Goal: Communication & Community: Answer question/provide support

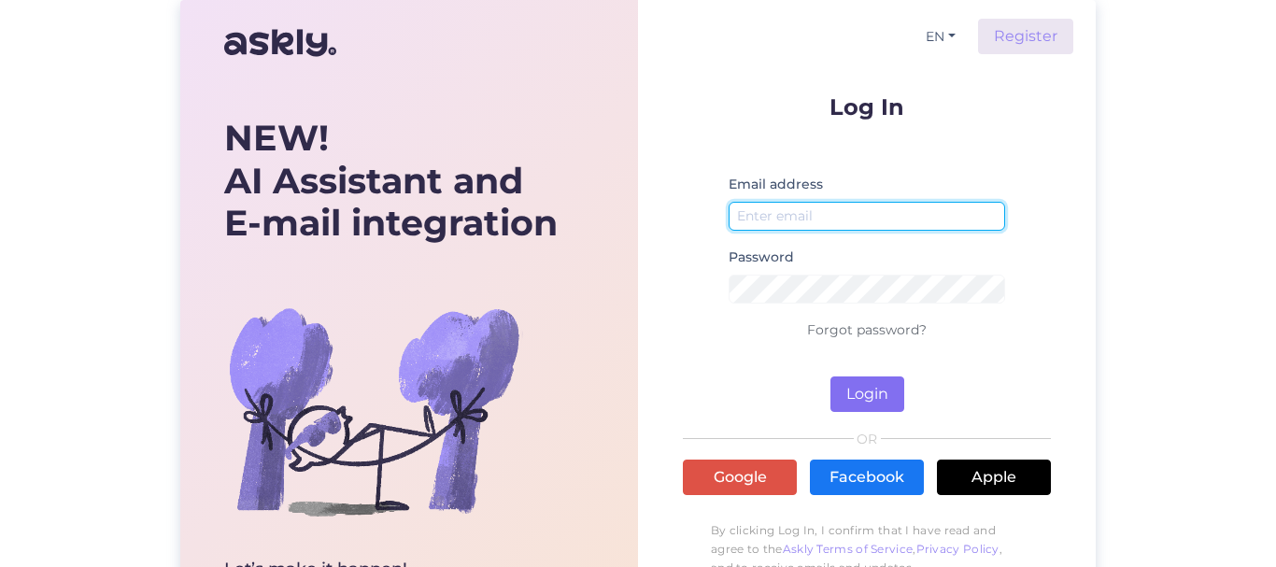
type input "[EMAIL_ADDRESS][DOMAIN_NAME]"
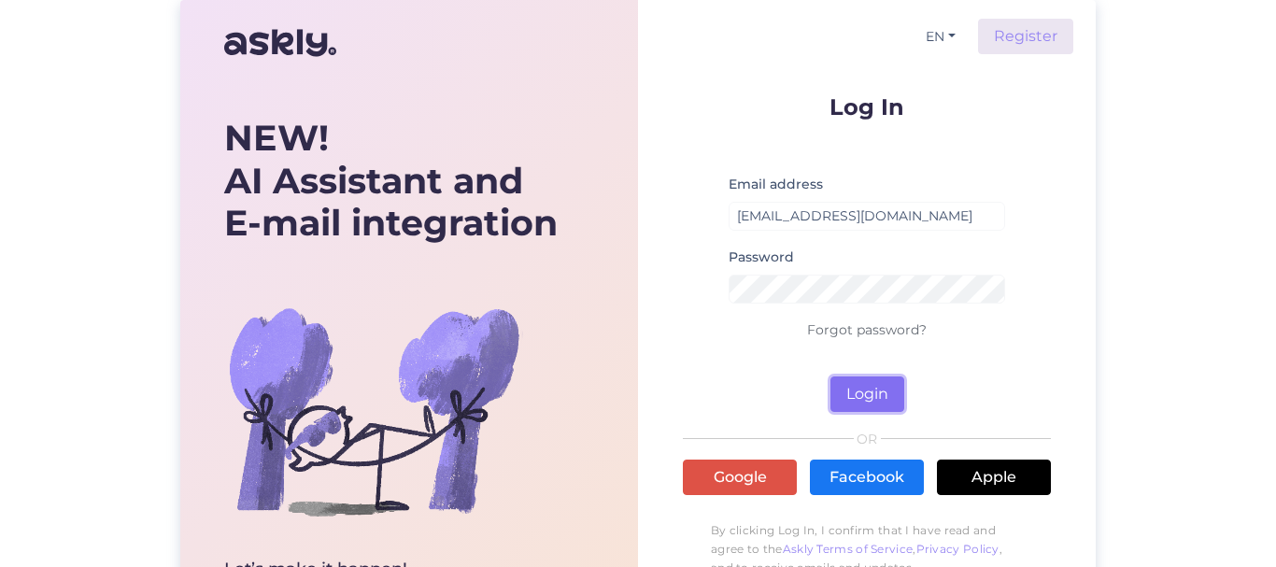
click at [862, 394] on button "Login" at bounding box center [868, 395] width 74 height 36
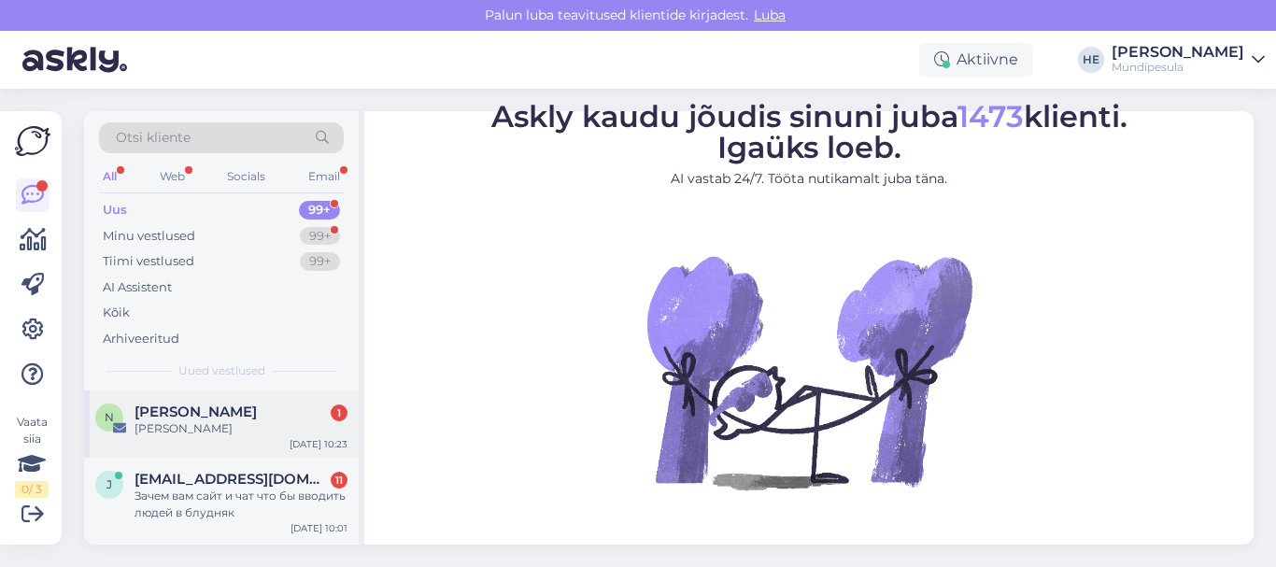
click at [183, 411] on span "[PERSON_NAME]" at bounding box center [196, 412] width 122 height 17
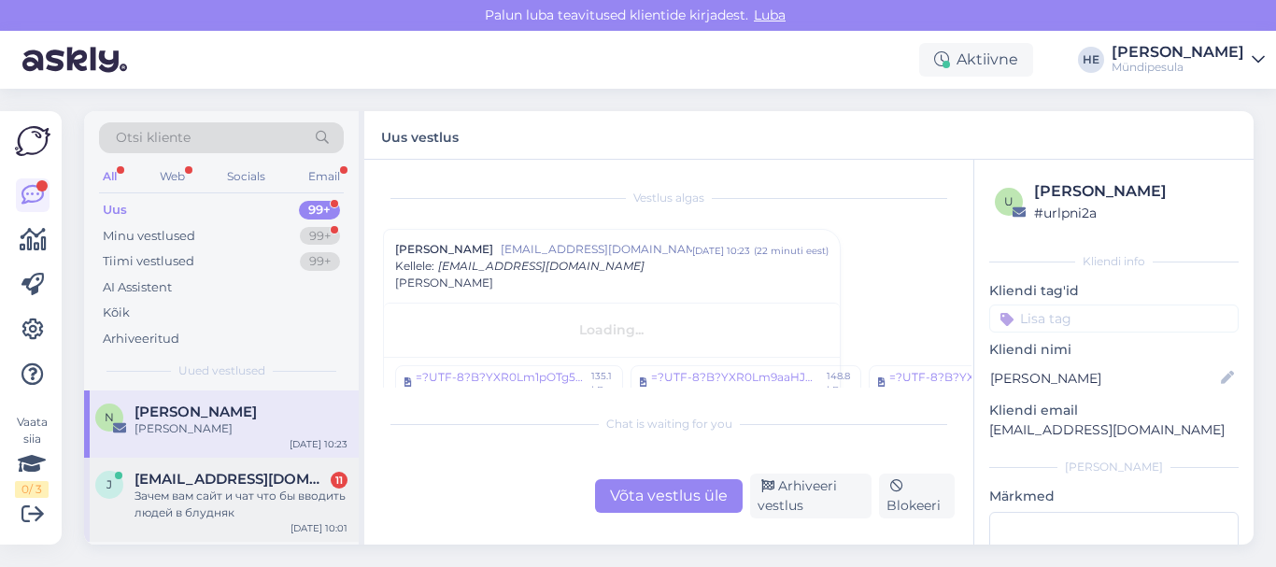
scroll to position [48, 0]
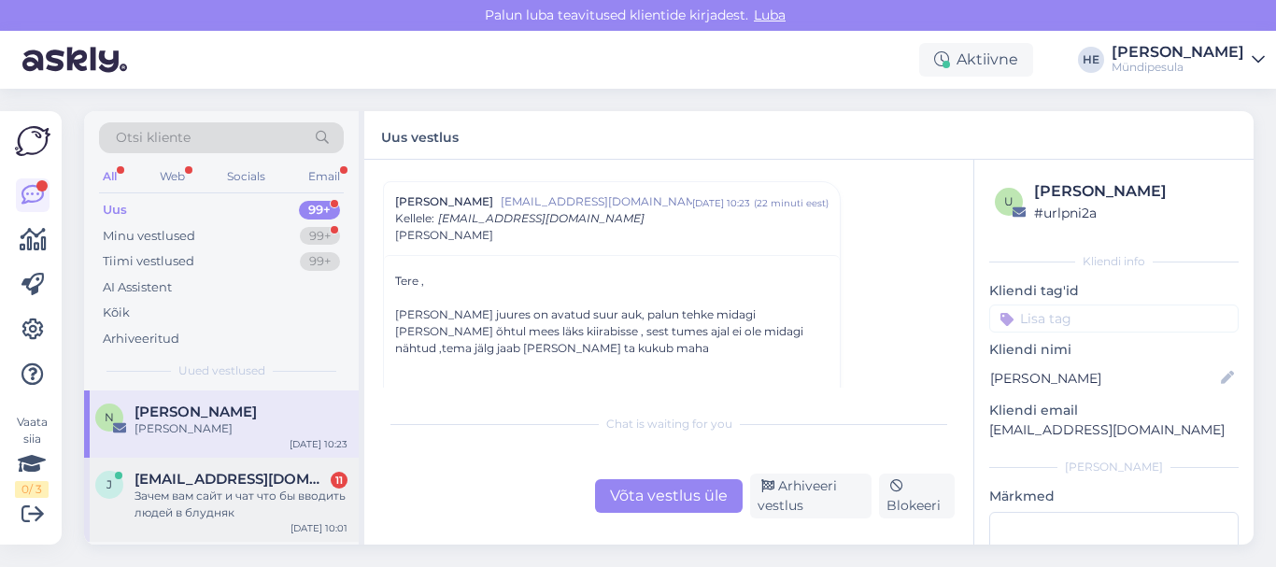
click at [179, 481] on span "[EMAIL_ADDRESS][DOMAIN_NAME]" at bounding box center [232, 479] width 194 height 17
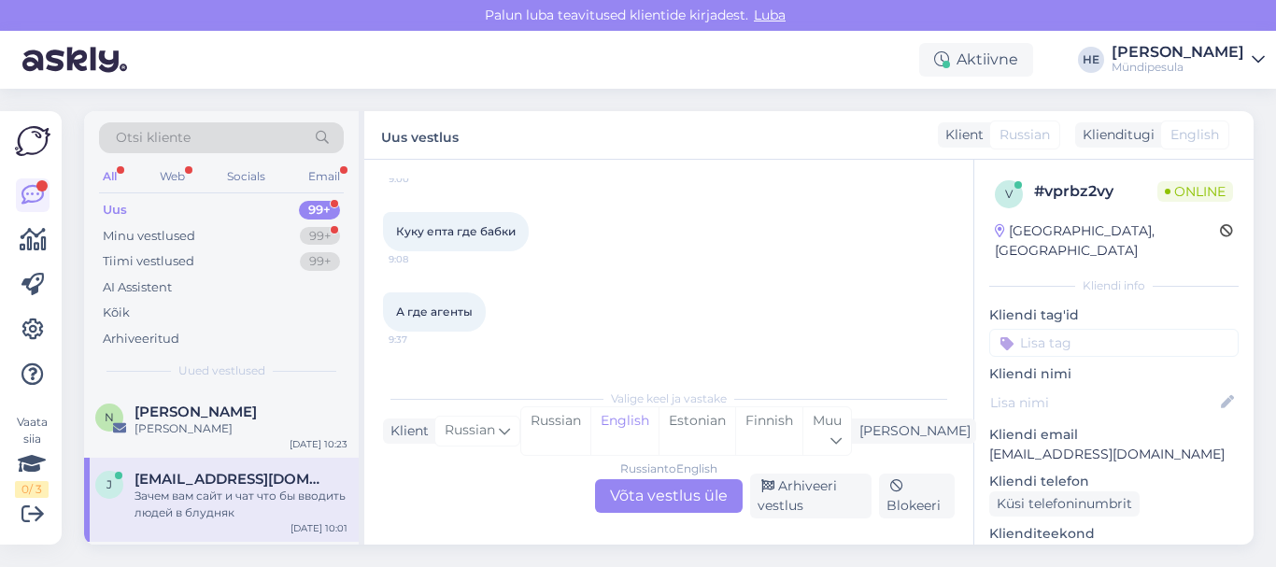
scroll to position [0, 0]
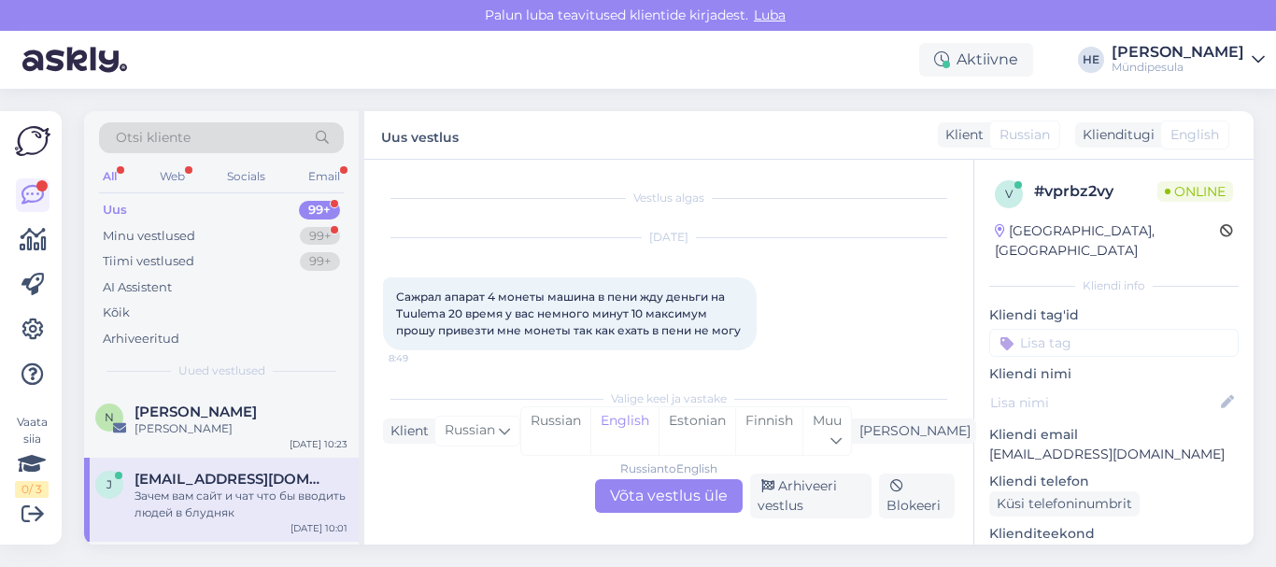
click at [659, 492] on div "Russian to English Võta vestlus üle" at bounding box center [669, 496] width 148 height 34
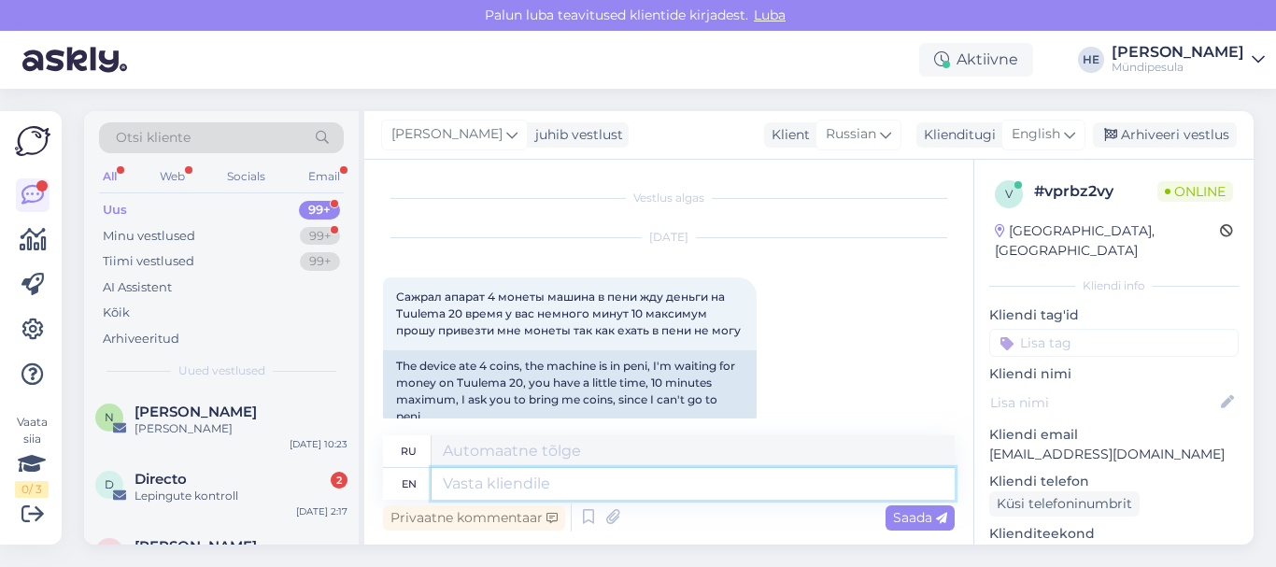
click at [448, 483] on textarea at bounding box center [693, 484] width 523 height 32
paste textarea "Здравствуйте! Просим Вас заполнить форму на нашем сайте о возмещении средств. […"
type textarea "Здравствуйте! Просим Вас заполнить форму на нашем сайте о возмещении средств. […"
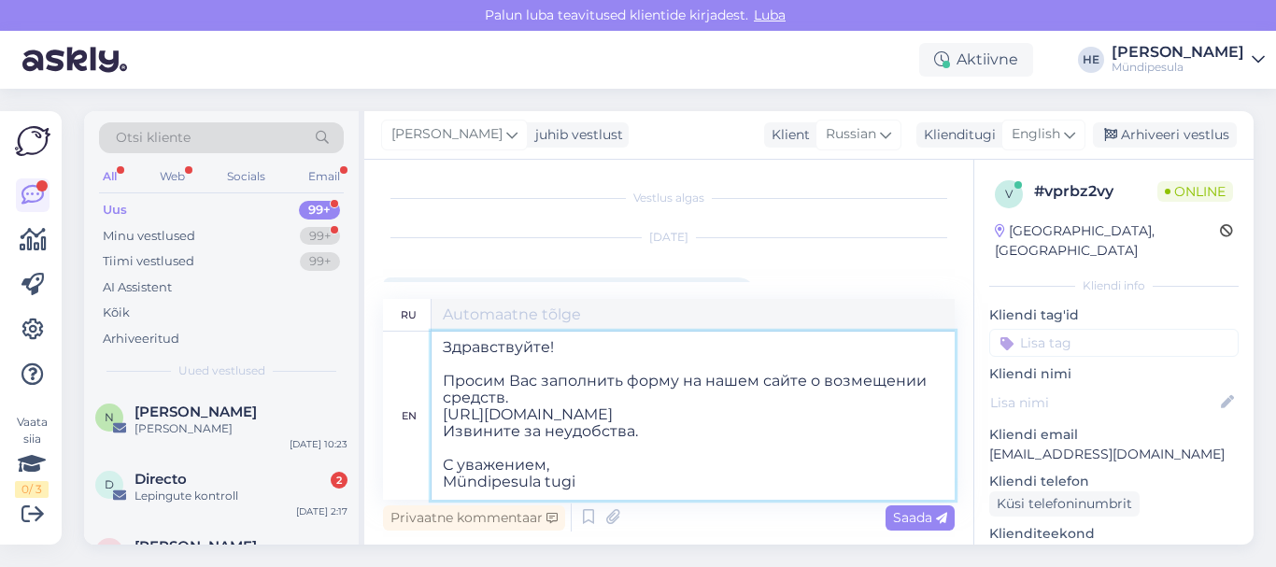
type textarea "Здравствуйте! Просим Вас заполнить форму на нашем сайте о возмещении средств. […"
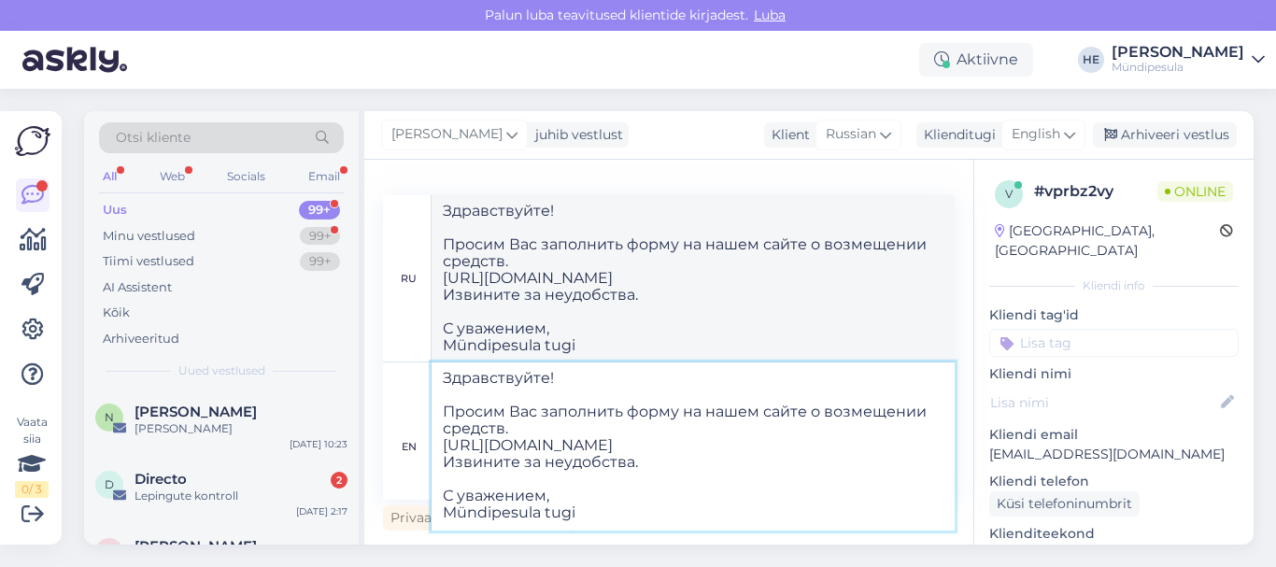
type textarea "Здравствуйте! Просим Вас заполнить форму на нашем сайте о возмещении средств. […"
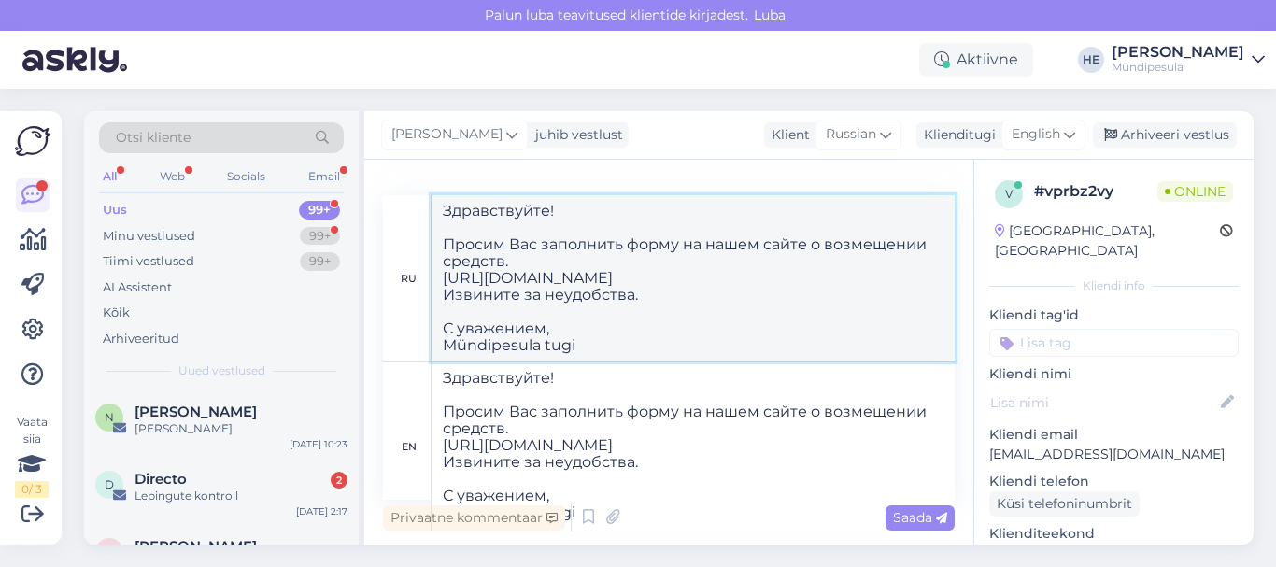
click at [846, 308] on textarea "Здравствуйте! Просим Вас заполнить форму на нашем сайте о возмещении средств. […" at bounding box center [693, 278] width 523 height 166
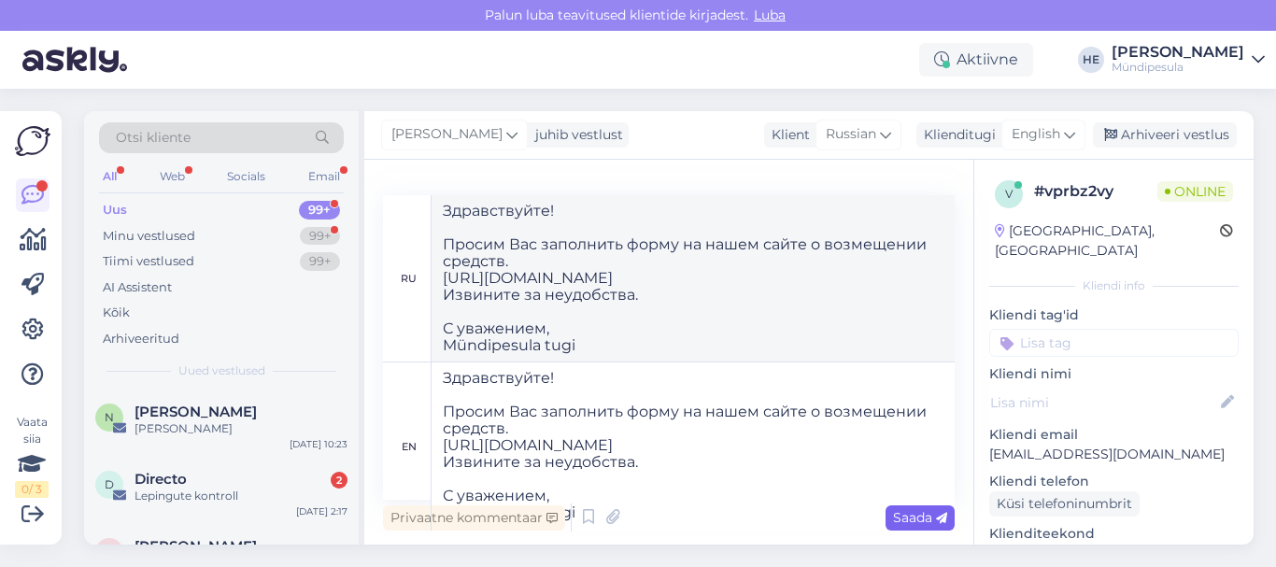
click at [907, 519] on span "Saada" at bounding box center [920, 517] width 54 height 17
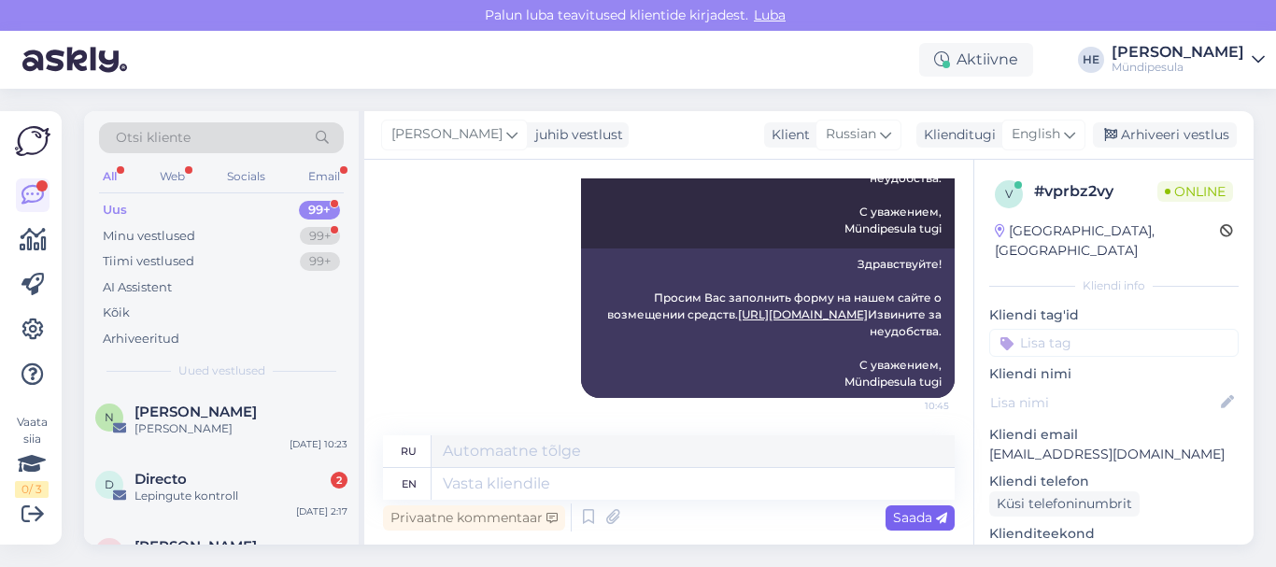
scroll to position [0, 0]
click at [176, 493] on div "Lepingute kontroll" at bounding box center [241, 496] width 213 height 17
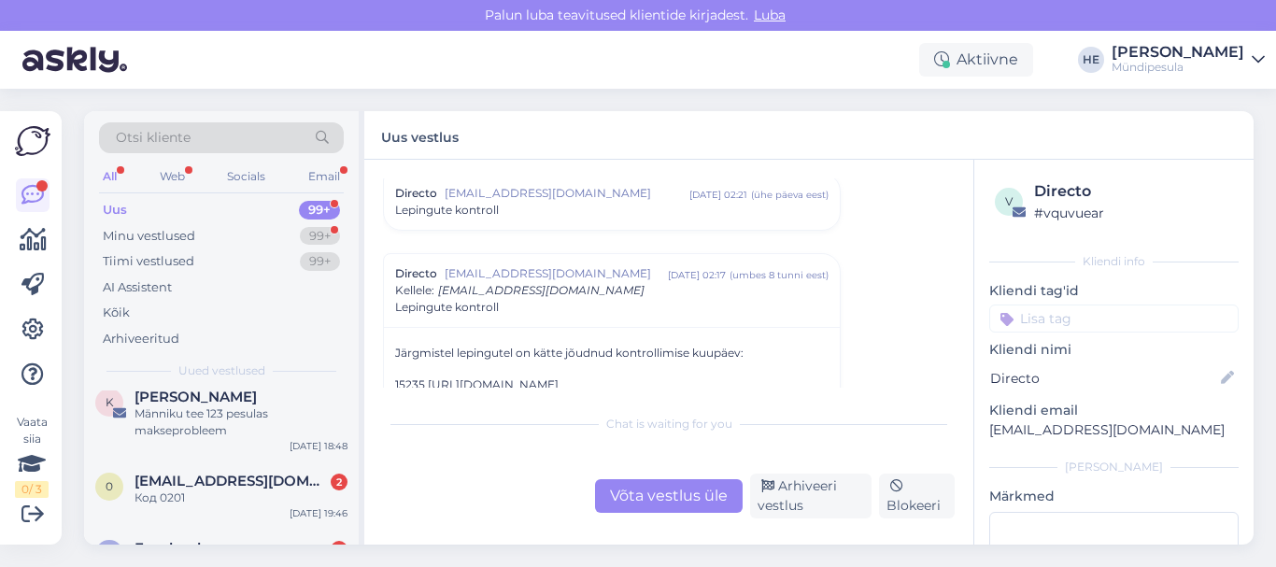
scroll to position [187, 0]
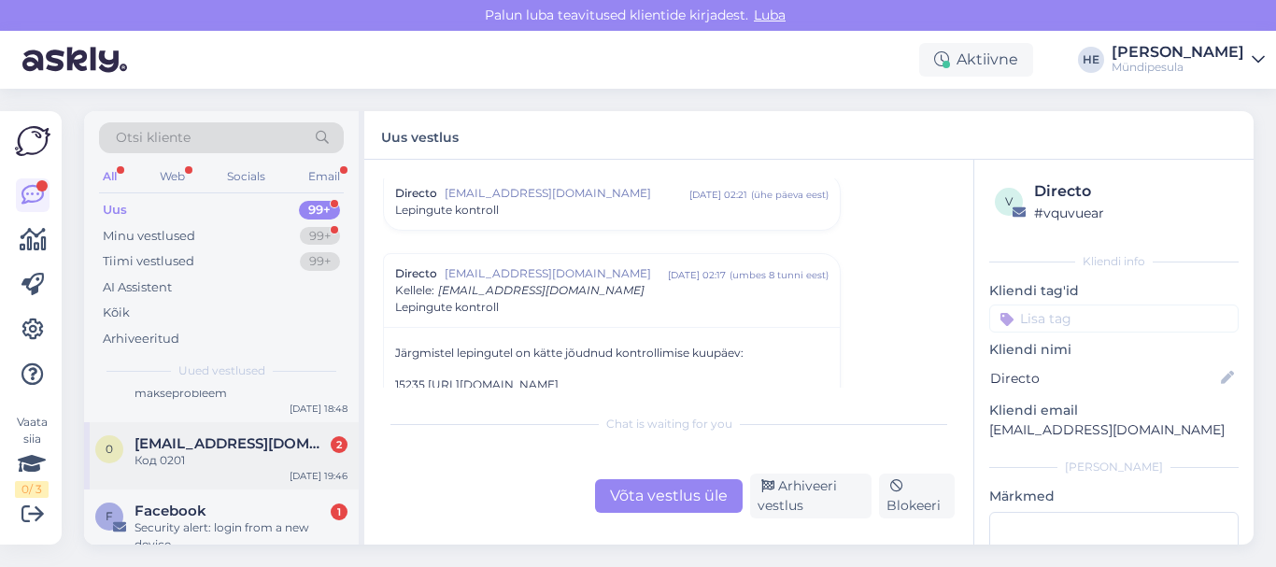
click at [178, 444] on span "[EMAIL_ADDRESS][DOMAIN_NAME]" at bounding box center [232, 443] width 194 height 17
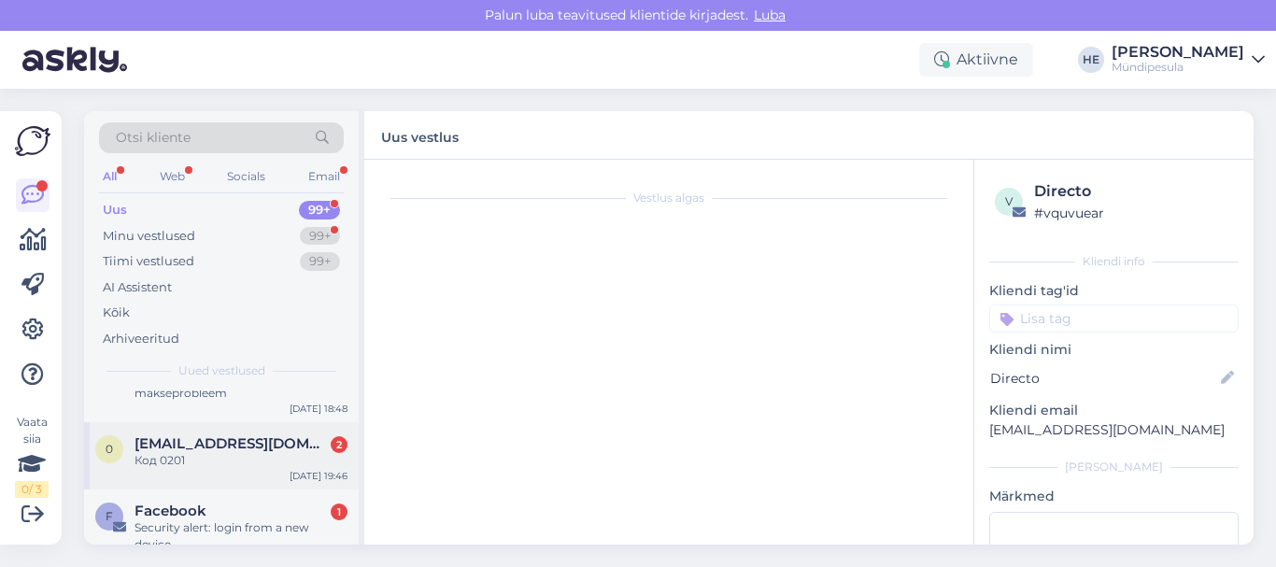
scroll to position [72, 0]
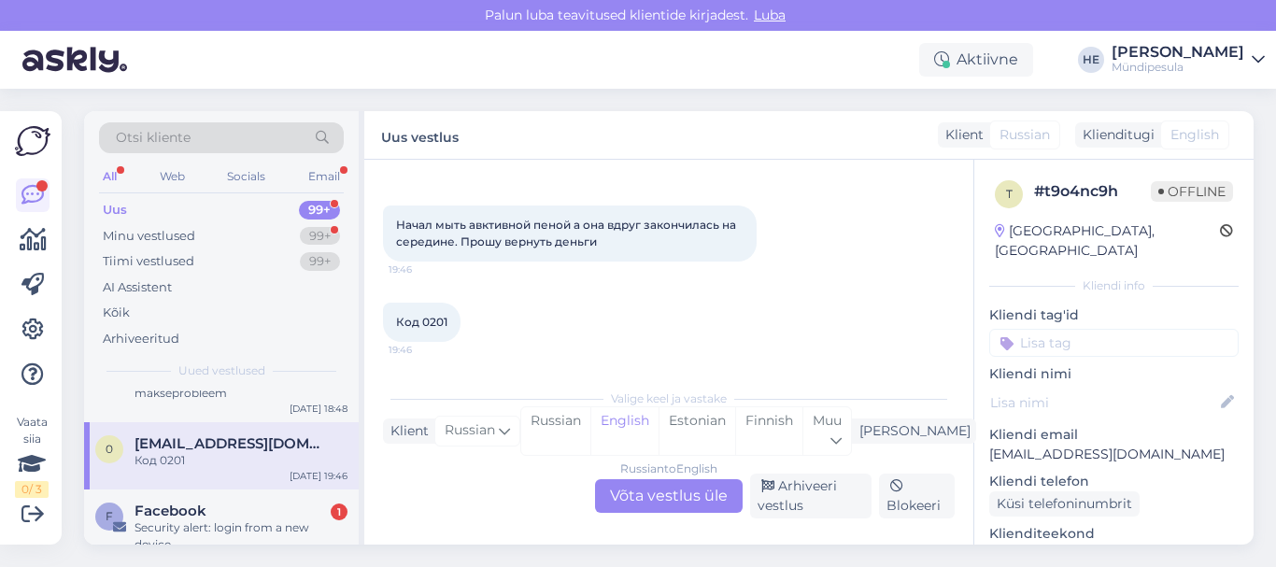
click at [665, 489] on div "Russian to English Võta vestlus üle" at bounding box center [669, 496] width 148 height 34
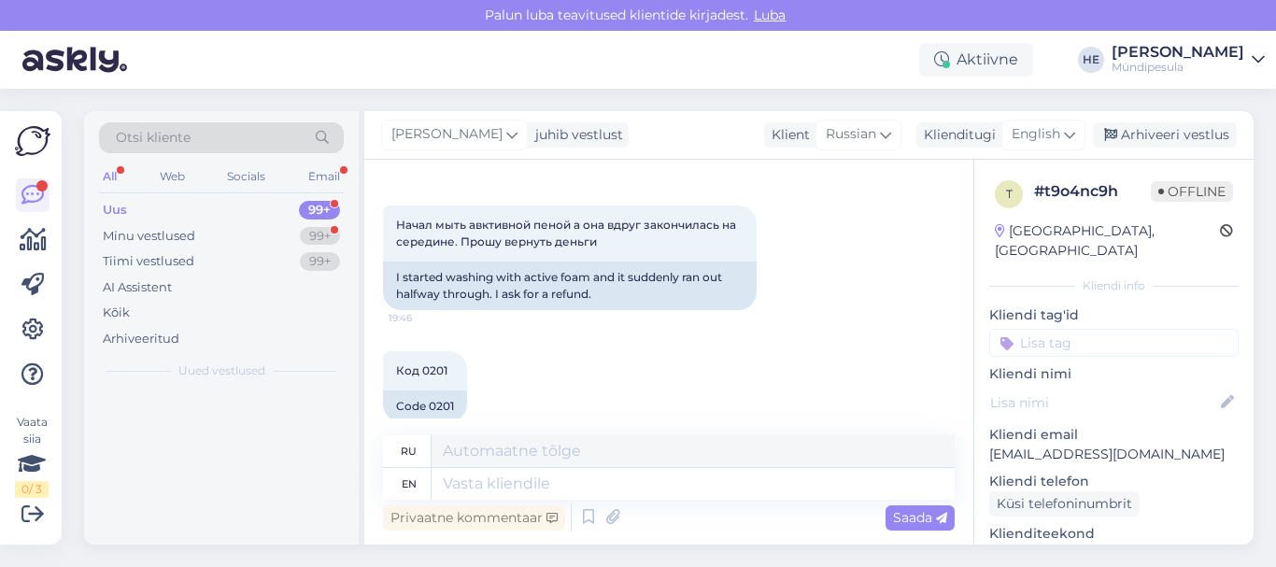
scroll to position [0, 0]
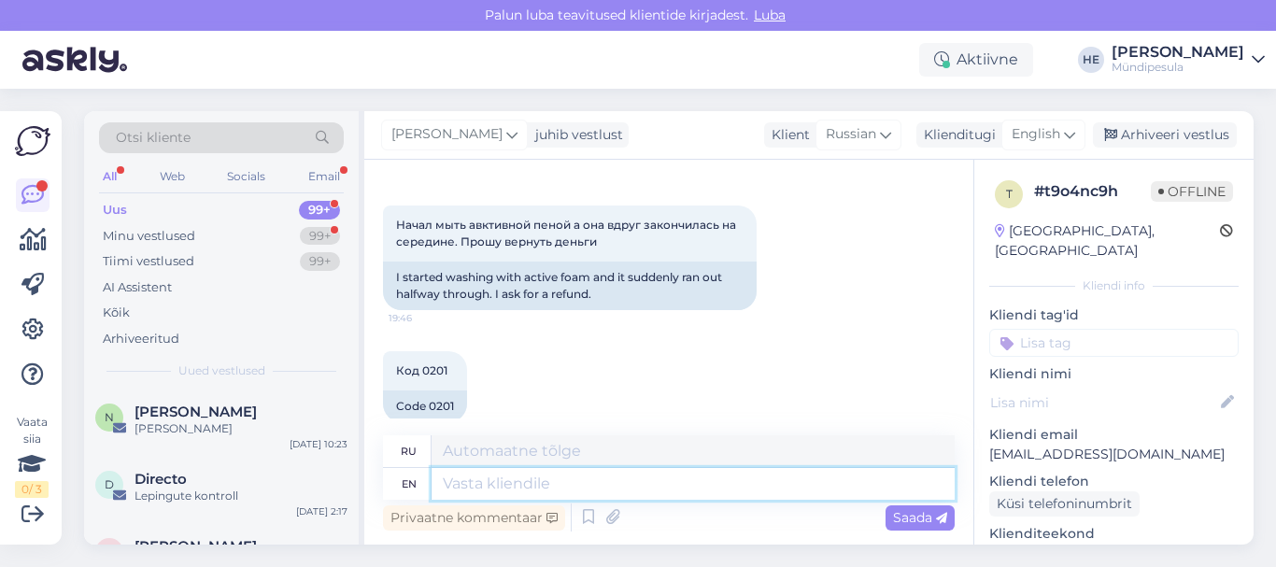
click at [529, 485] on textarea at bounding box center [693, 484] width 523 height 32
paste textarea "Здравствуйте! Просим Вас заполнить форму на нашем сайте о возмещении средств. […"
type textarea "Здравствуйте! Просим Вас заполнить форму на нашем сайте о возмещении средств. […"
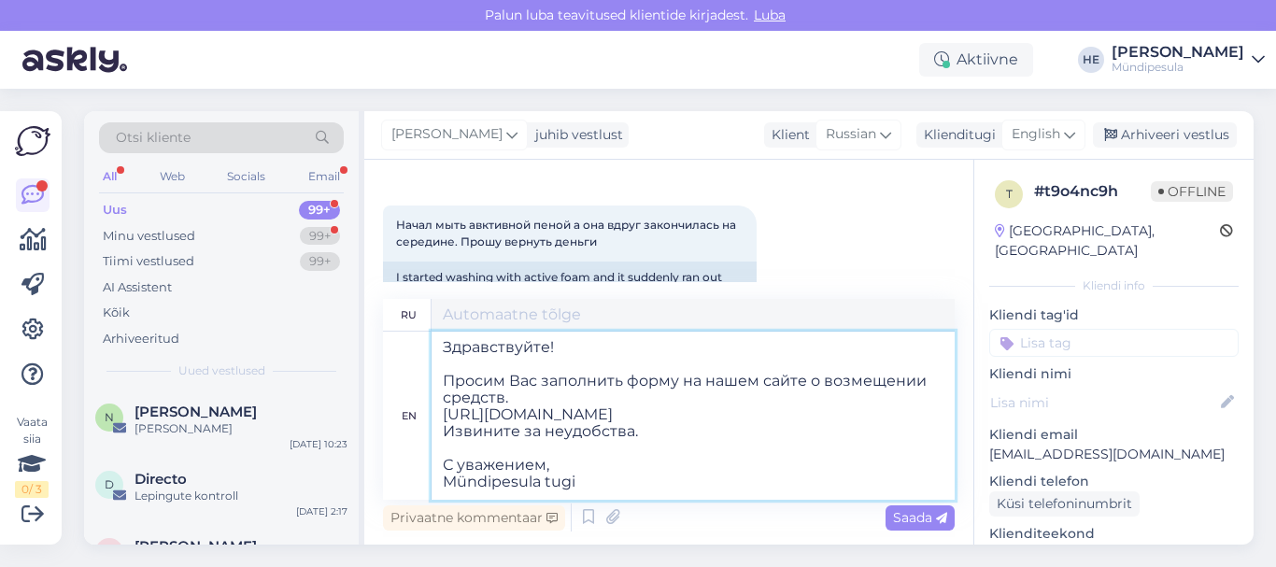
type textarea "Здравствуйте! Просим Вас заполнить форму на нашем сайте о возмещении средств. […"
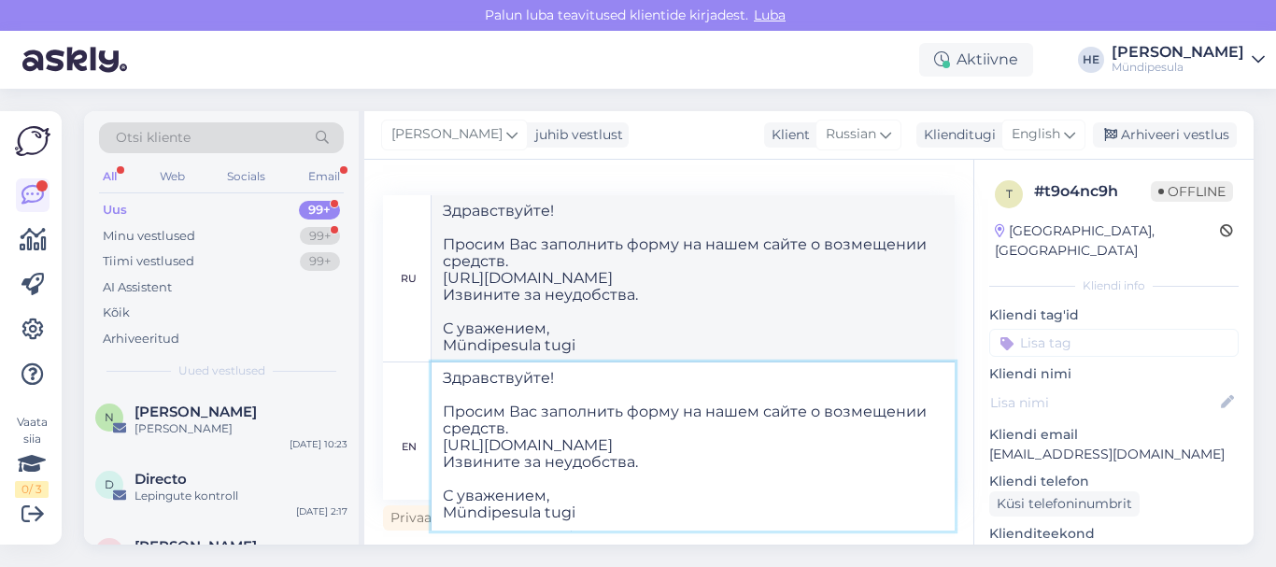
type textarea "Здравствуйте! Просим Вас заполнить форму на нашем сайте о возмещении средств. […"
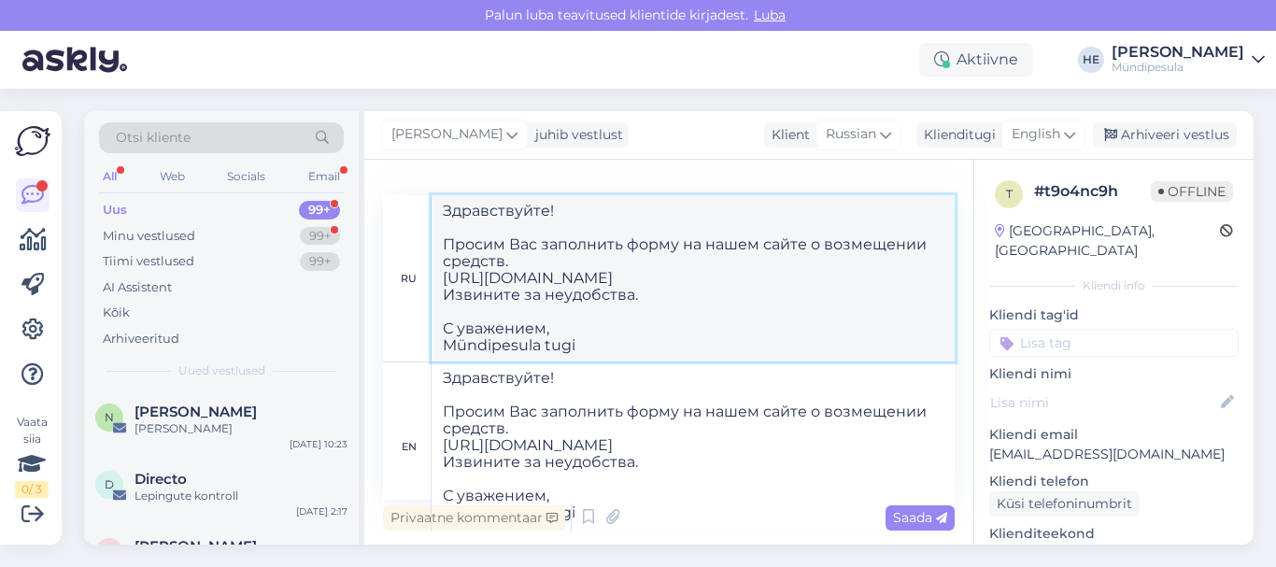
click at [832, 281] on textarea "Здравствуйте! Просим Вас заполнить форму на нашем сайте о возмещении средств. […" at bounding box center [693, 278] width 523 height 166
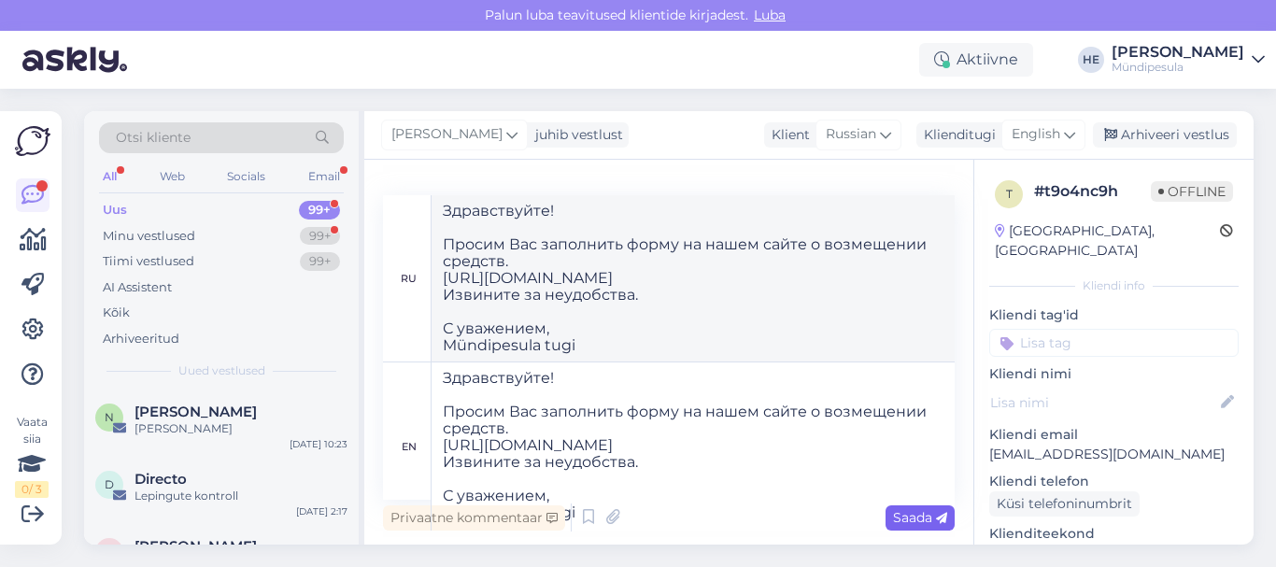
click at [925, 518] on span "Saada" at bounding box center [920, 517] width 54 height 17
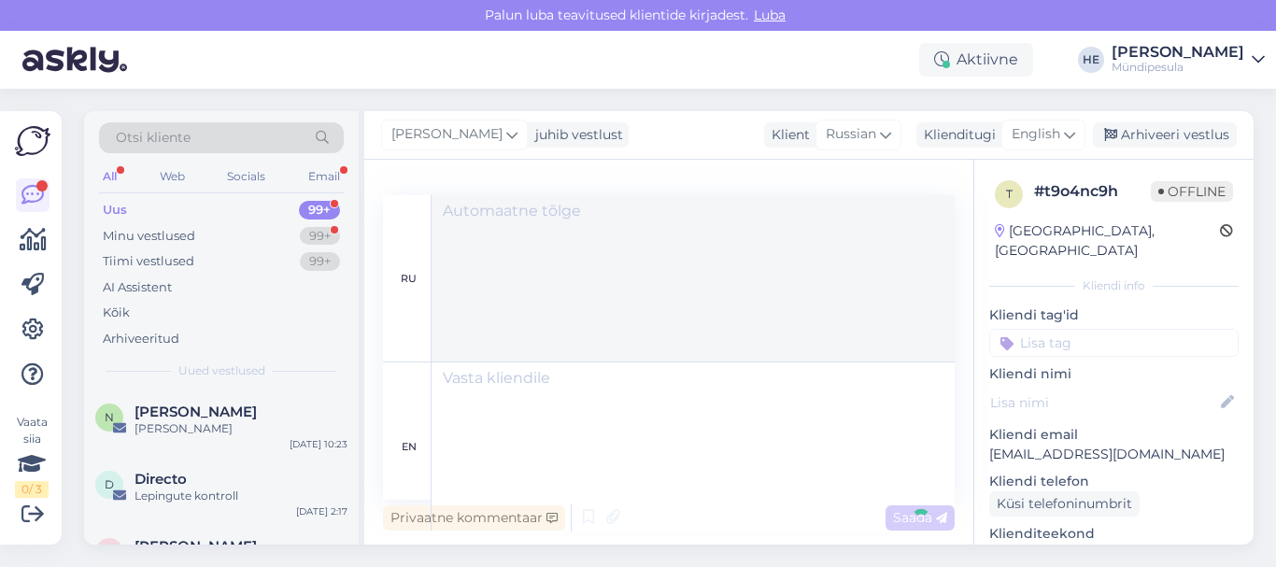
scroll to position [0, 0]
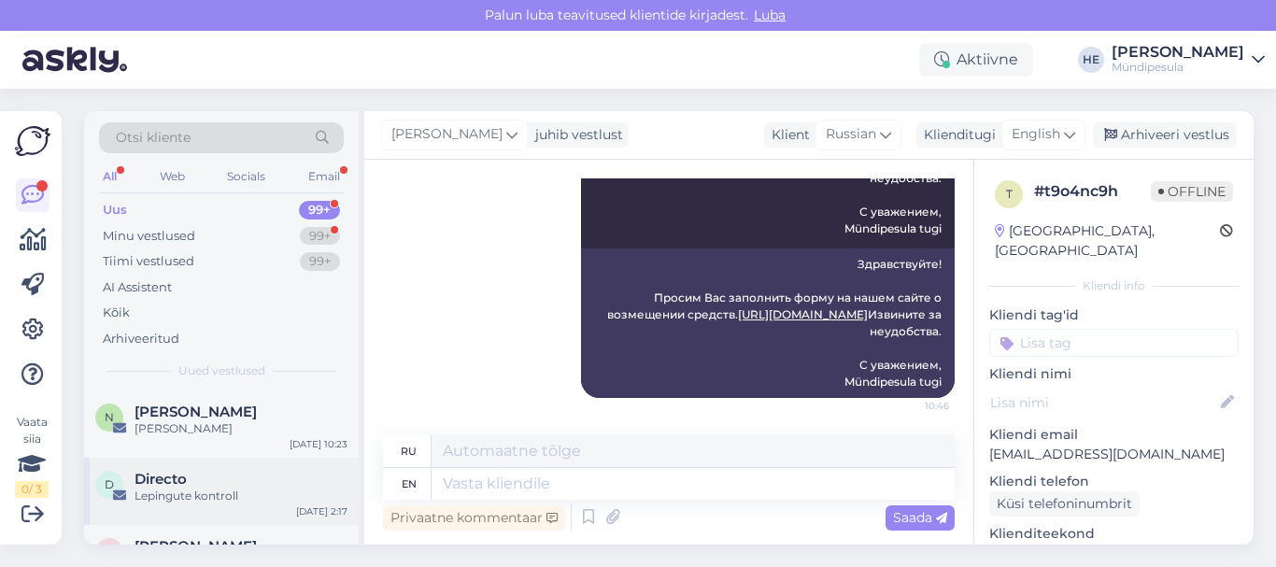
click at [171, 489] on div "Lepingute kontroll" at bounding box center [241, 496] width 213 height 17
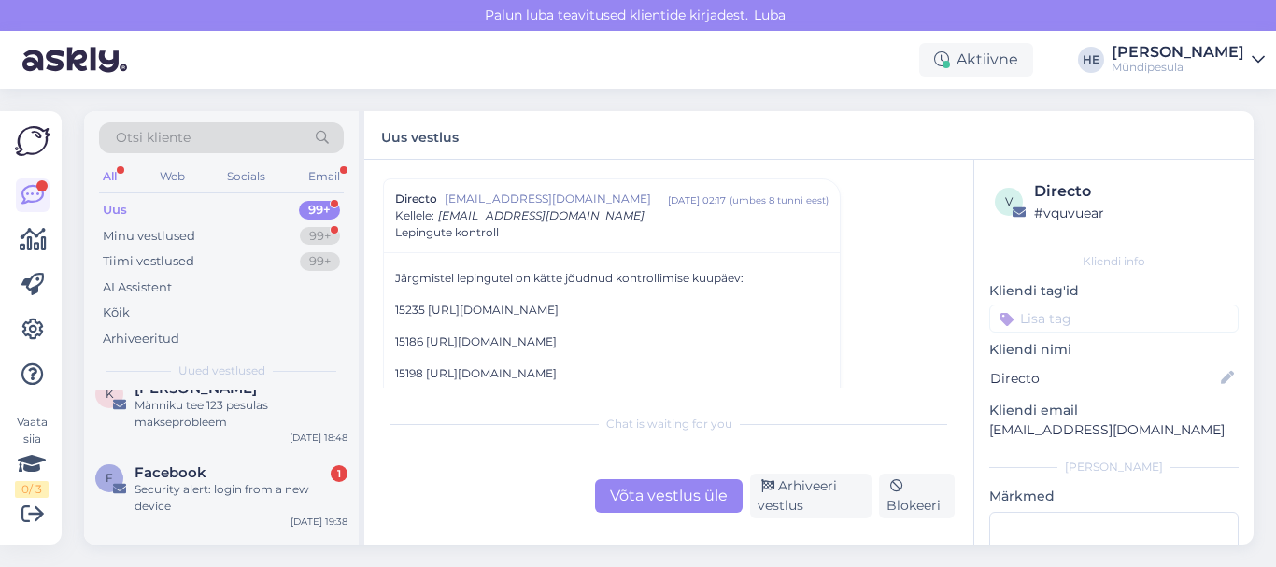
scroll to position [187, 0]
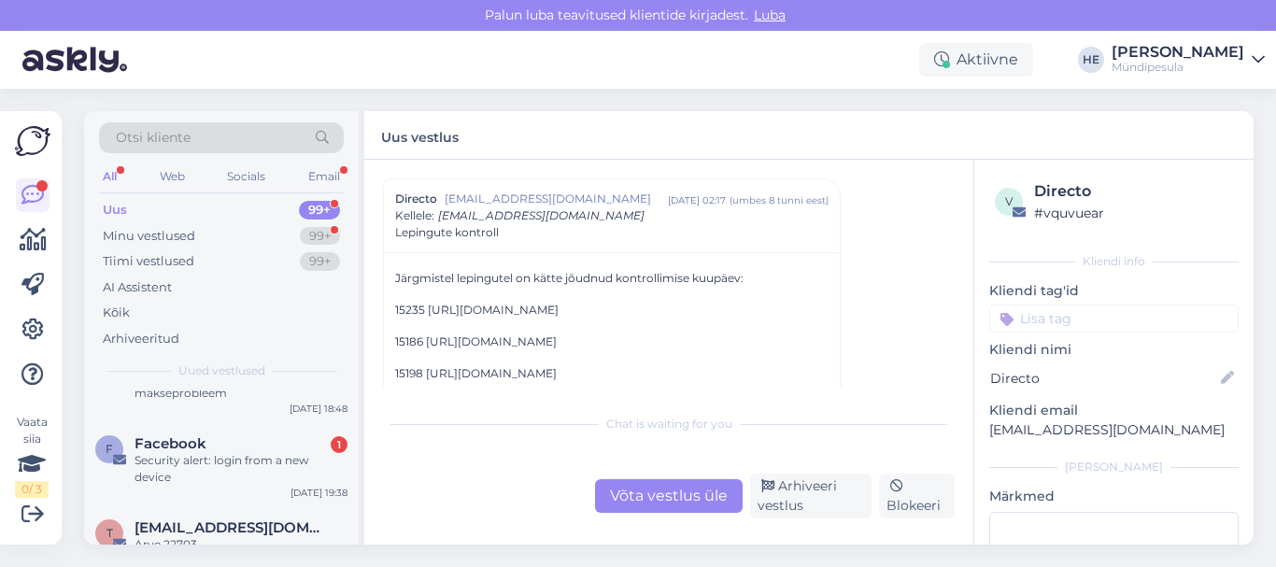
click at [171, 489] on div "F Facebook 1 Security alert: login from a new device [DATE] 19:38" at bounding box center [221, 464] width 275 height 84
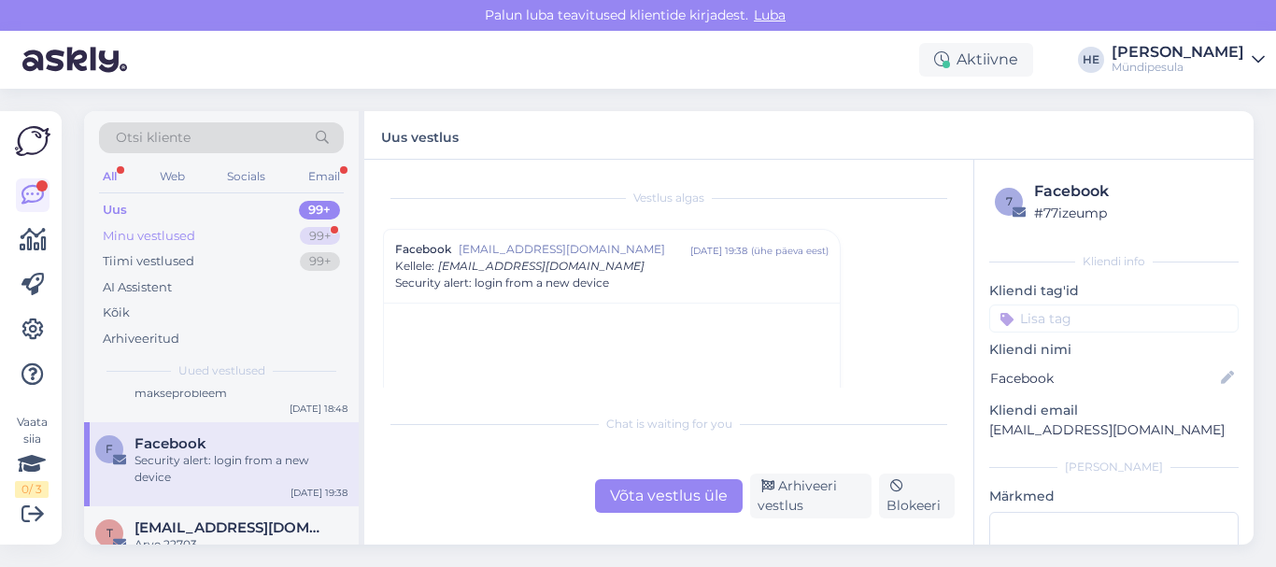
click at [151, 239] on div "Minu vestlused" at bounding box center [149, 236] width 92 height 19
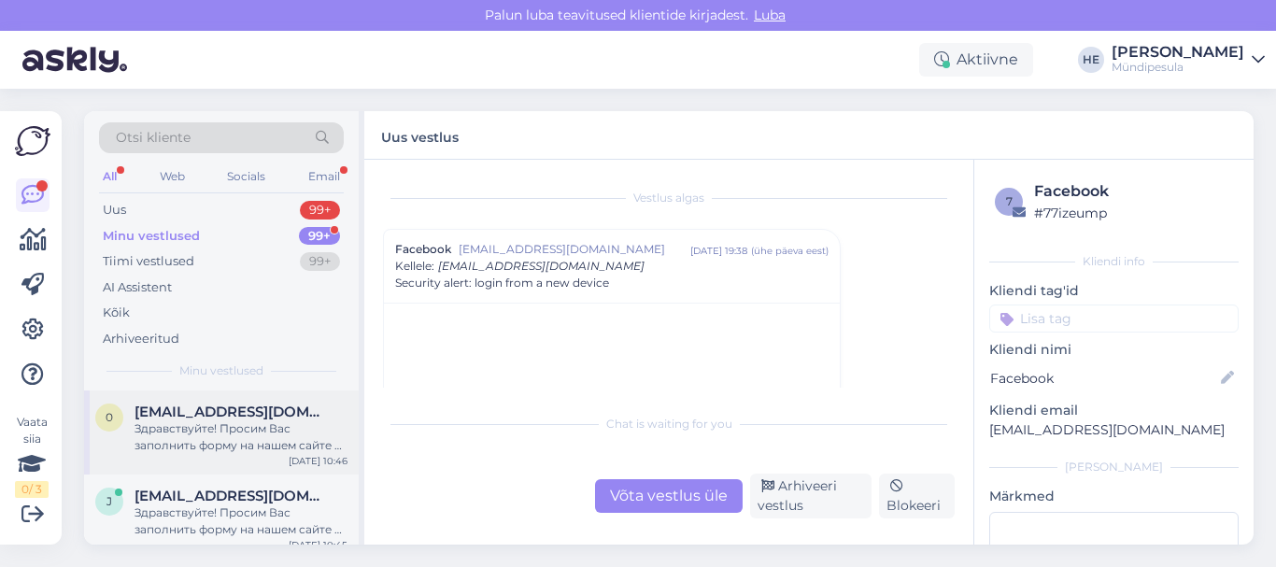
click at [172, 420] on div "Здравствуйте! Просим Вас заполнить форму на нашем сайте о возмещении средств. […" at bounding box center [241, 437] width 213 height 34
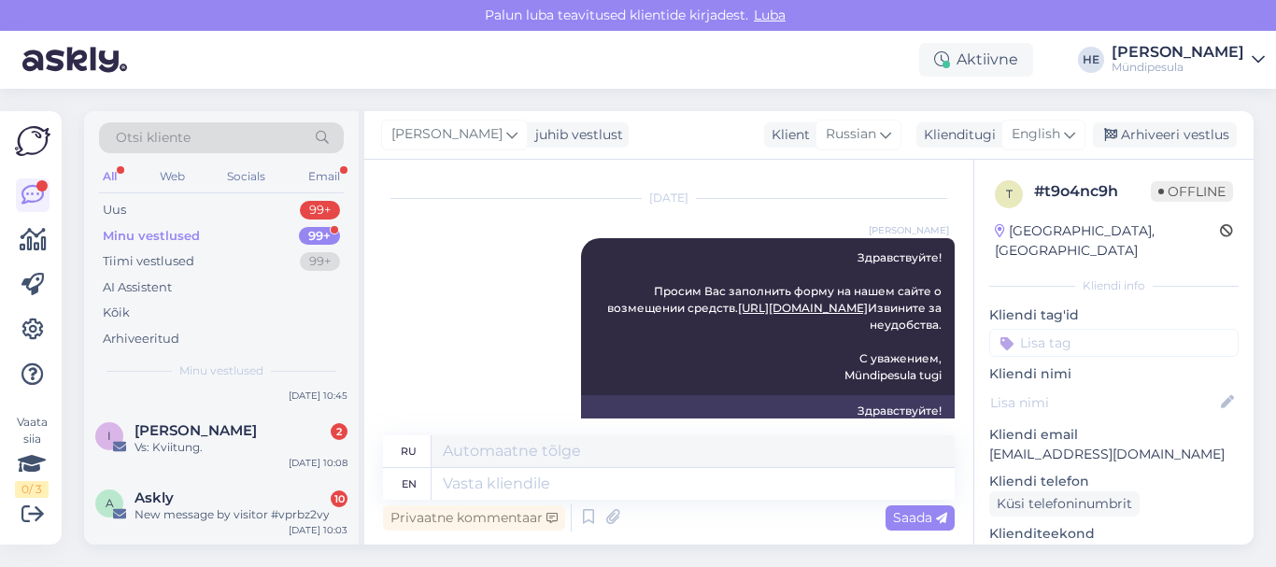
scroll to position [187, 0]
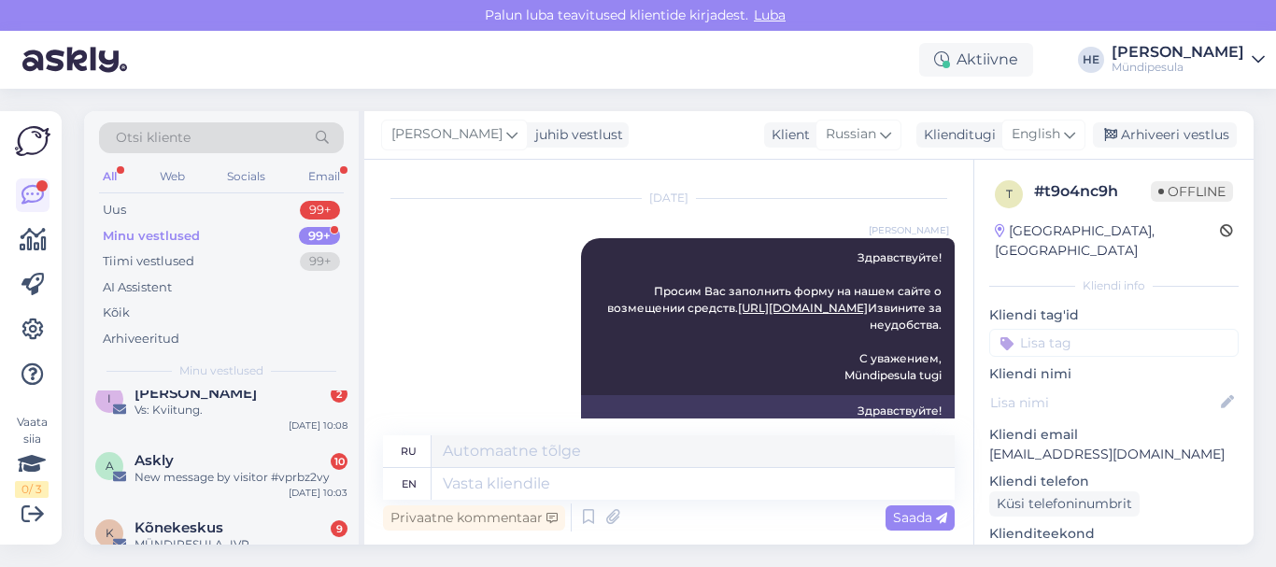
click at [172, 420] on div "I [PERSON_NAME] 2 Vs: Kviitung. [DATE] 10:08" at bounding box center [221, 405] width 275 height 67
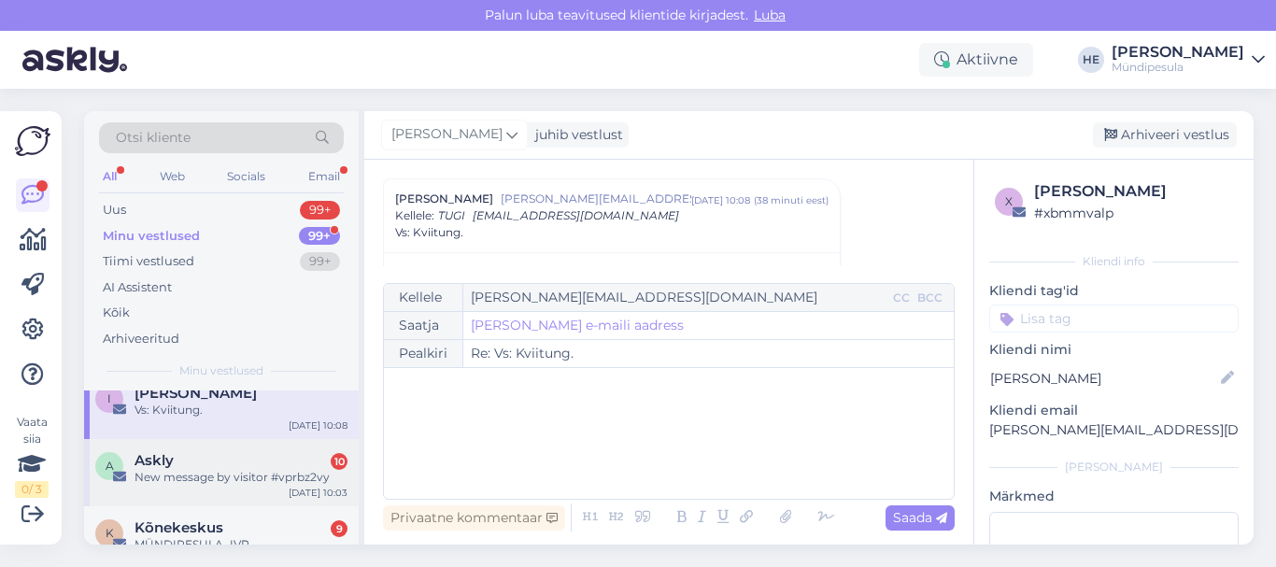
click at [171, 469] on div "New message by visitor #vprbz2vy" at bounding box center [241, 477] width 213 height 17
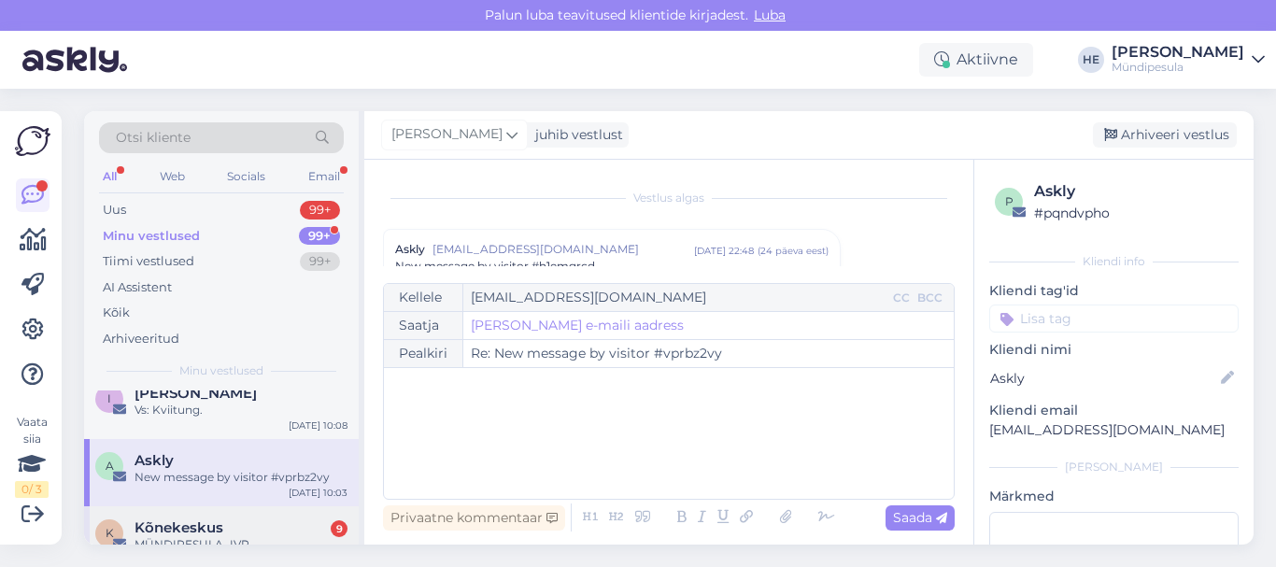
scroll to position [8005, 0]
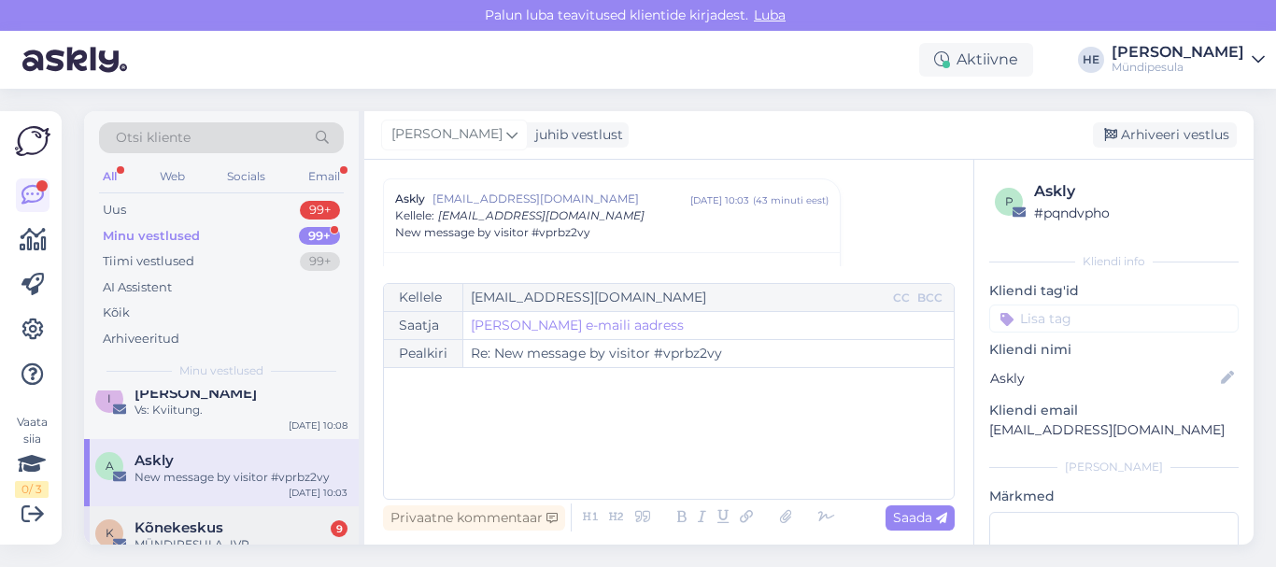
click at [178, 528] on span "Kõnekeskus" at bounding box center [179, 527] width 89 height 17
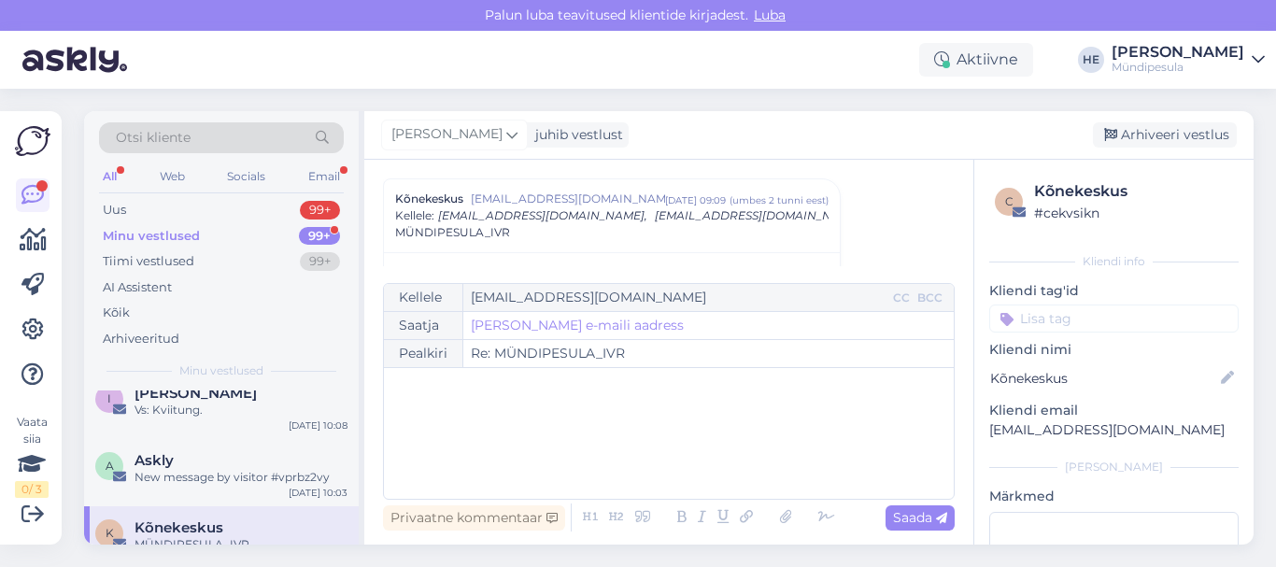
click at [147, 232] on div "Minu vestlused" at bounding box center [151, 236] width 97 height 19
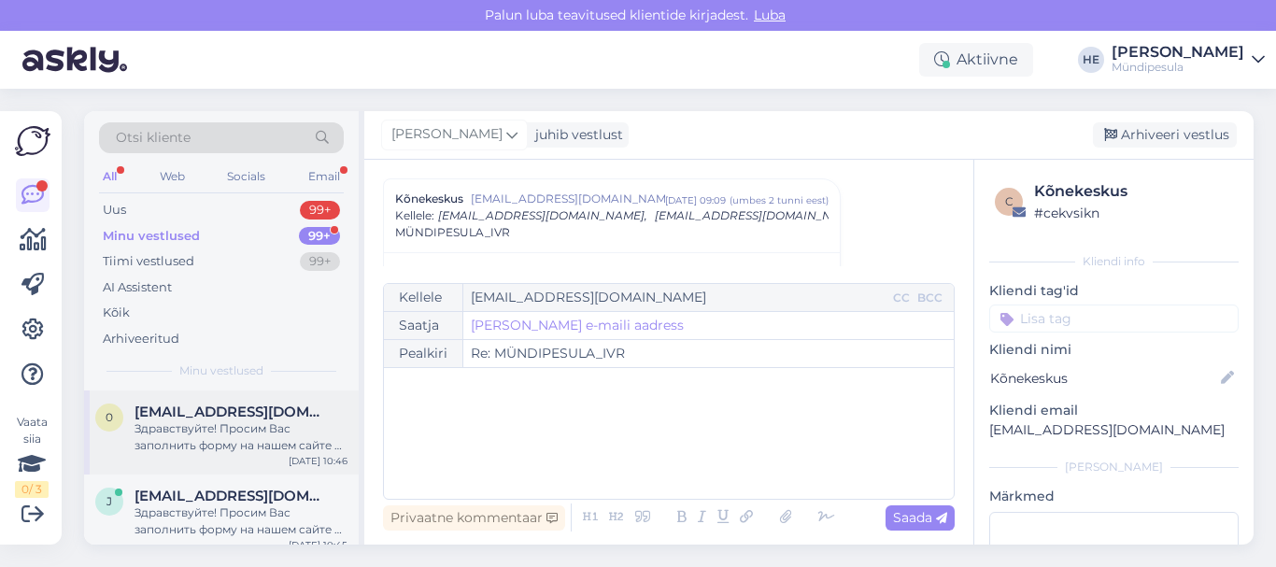
click at [156, 422] on div "Здравствуйте! Просим Вас заполнить форму на нашем сайте о возмещении средств. […" at bounding box center [241, 437] width 213 height 34
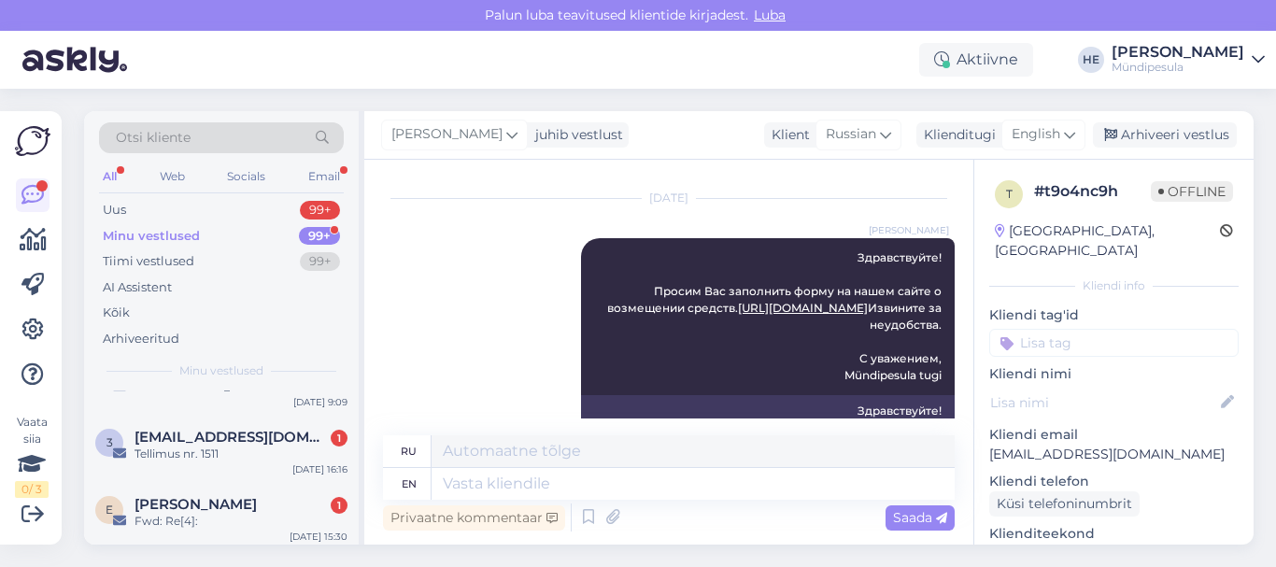
scroll to position [374, 0]
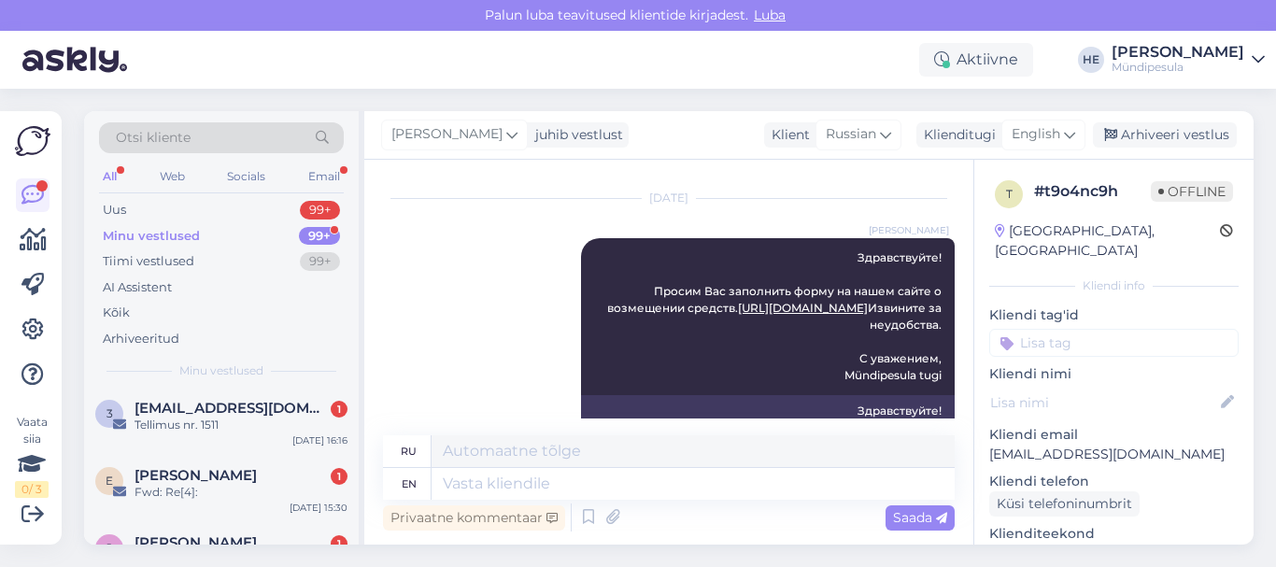
click at [156, 422] on div "Tellimus nr. 1511" at bounding box center [241, 425] width 213 height 17
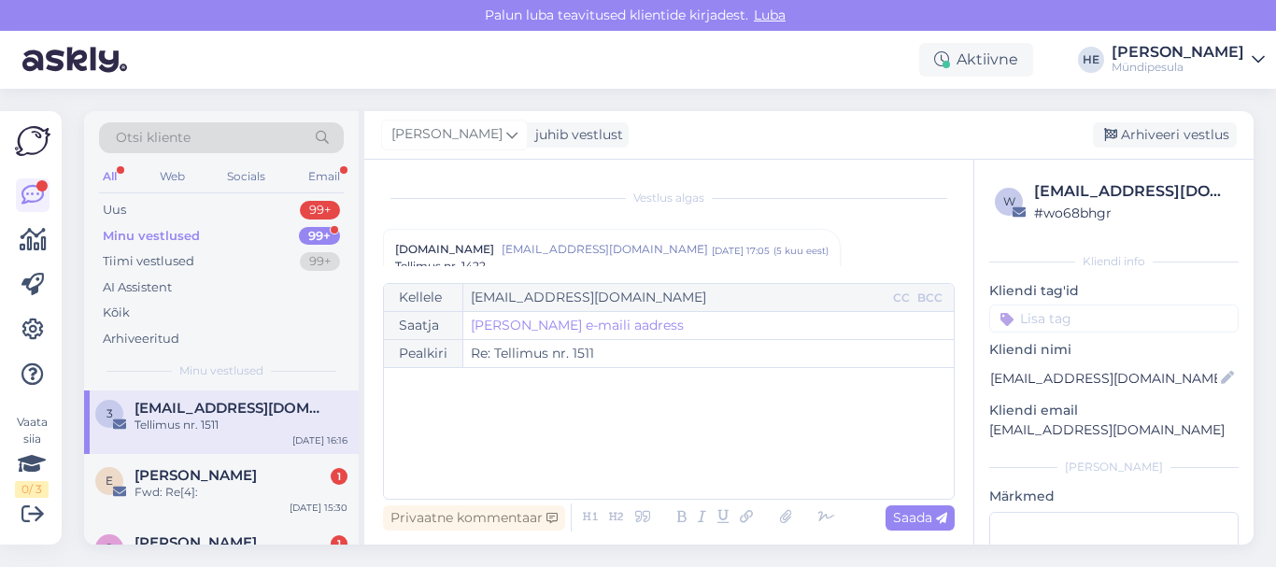
scroll to position [10617, 0]
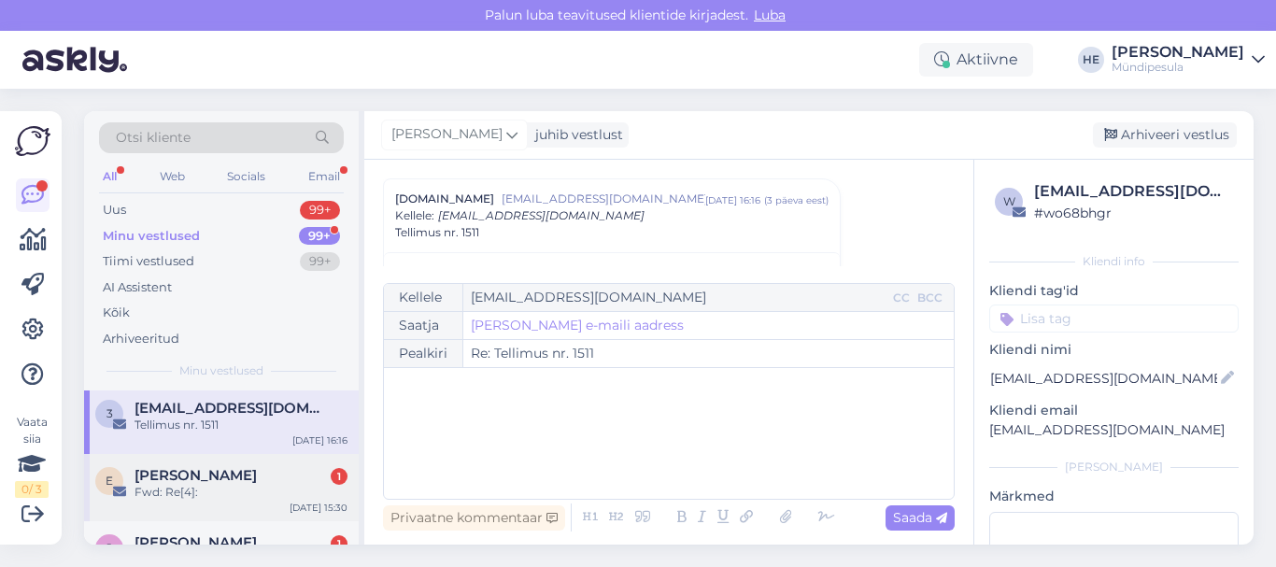
click at [171, 484] on div "Fwd: Re[4]:" at bounding box center [241, 492] width 213 height 17
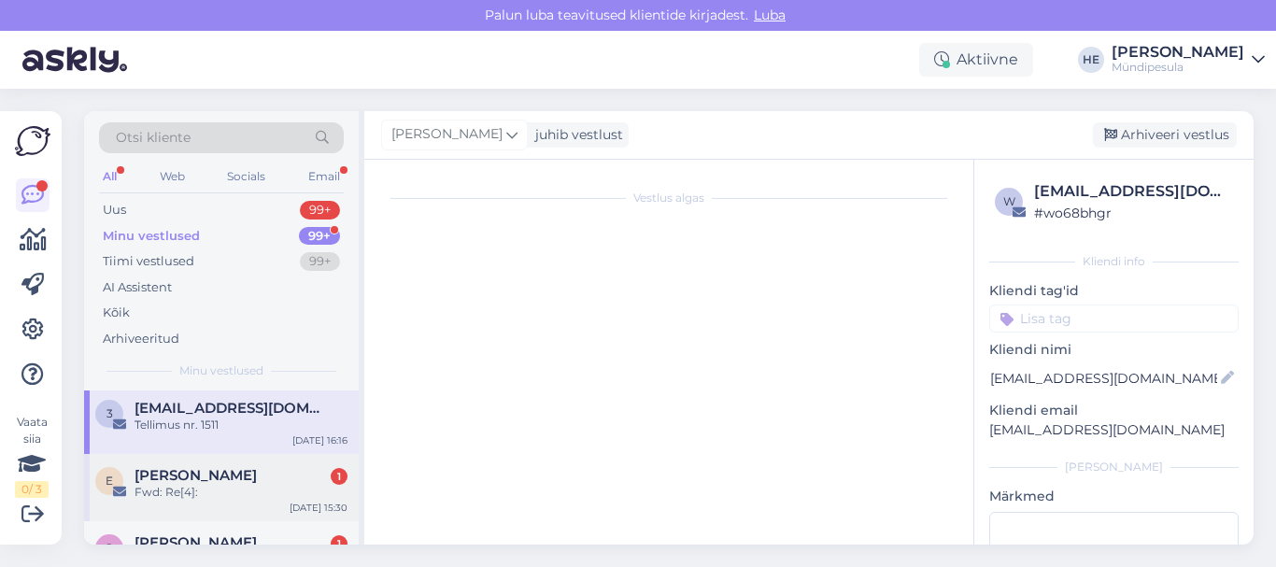
scroll to position [292, 0]
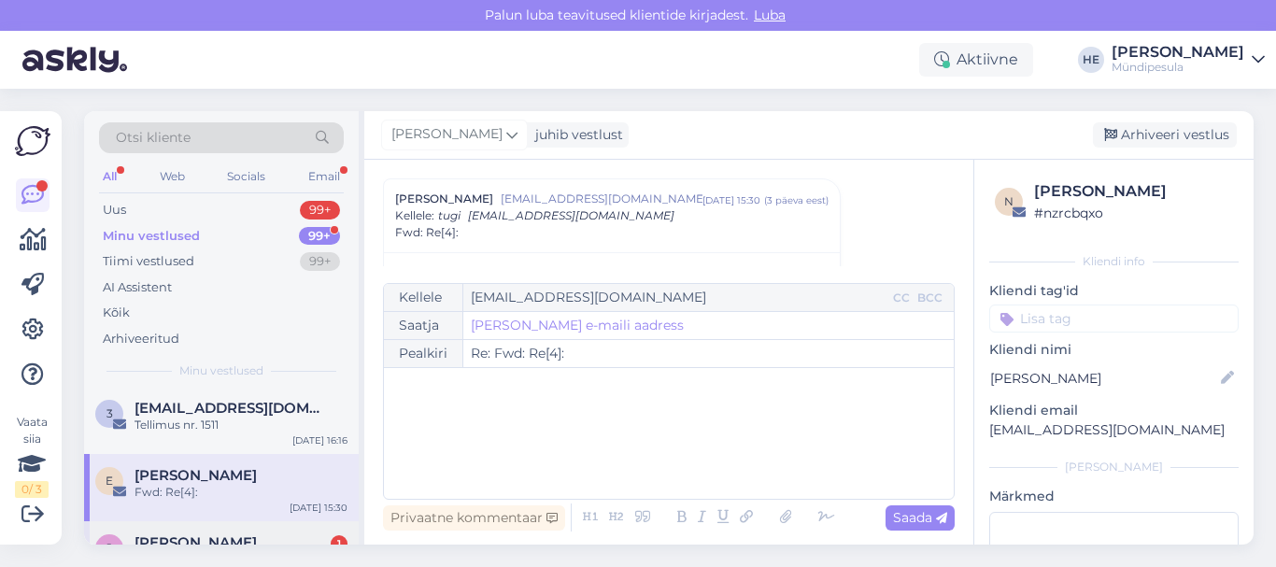
click at [175, 527] on div "J [PERSON_NAME] 1 Re: tolmuimeja [DATE] 11:54" at bounding box center [221, 554] width 275 height 67
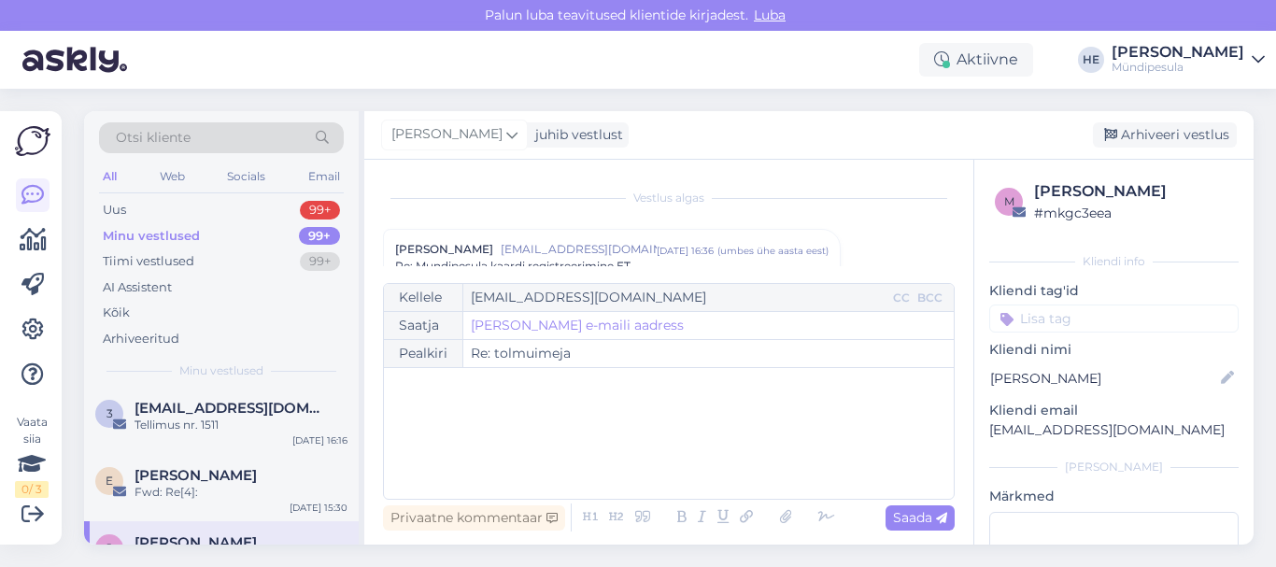
scroll to position [0, 0]
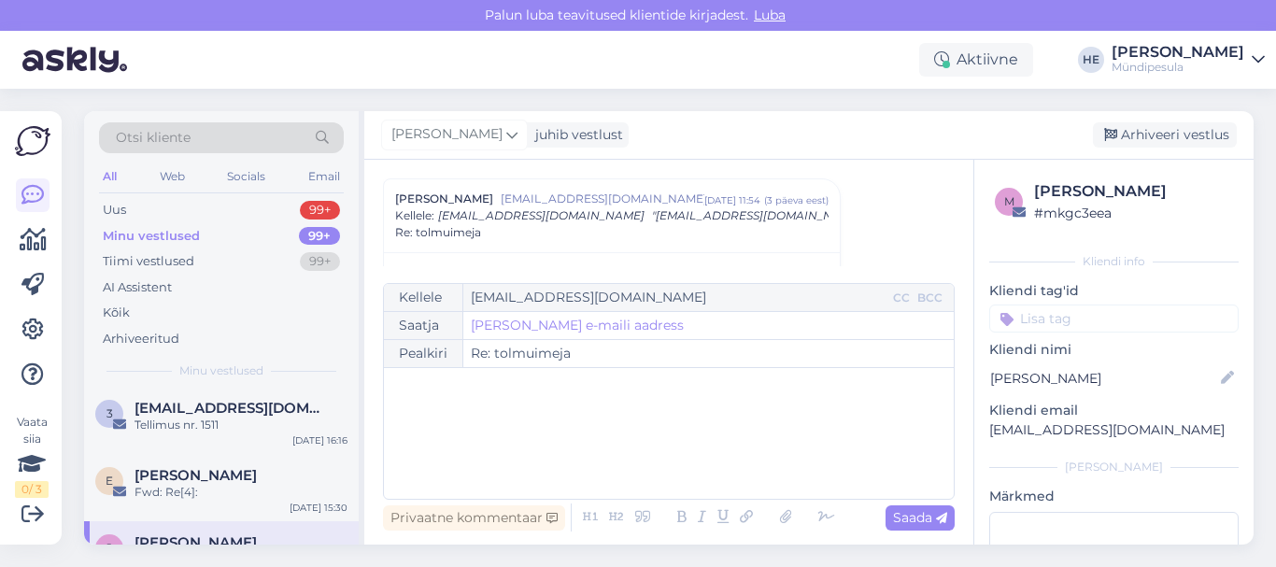
click at [1257, 62] on icon at bounding box center [1258, 59] width 13 height 15
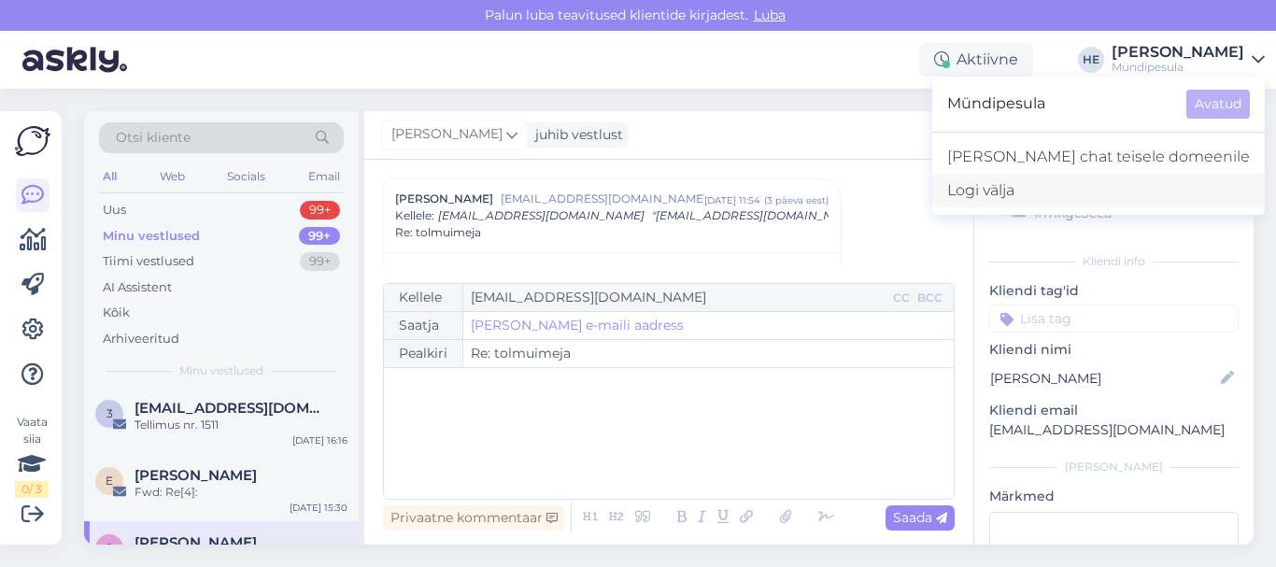
click at [1091, 190] on div "Logi välja" at bounding box center [1098, 191] width 333 height 34
